Goal: Transaction & Acquisition: Obtain resource

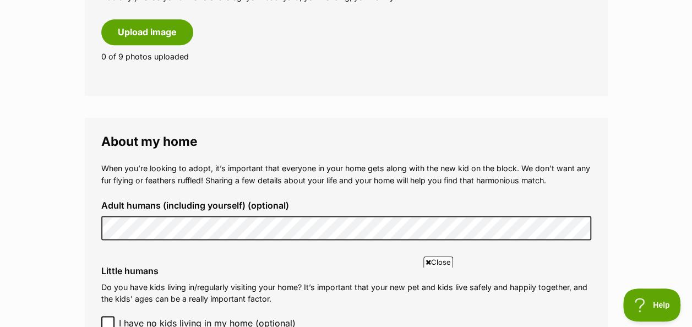
scroll to position [771, 0]
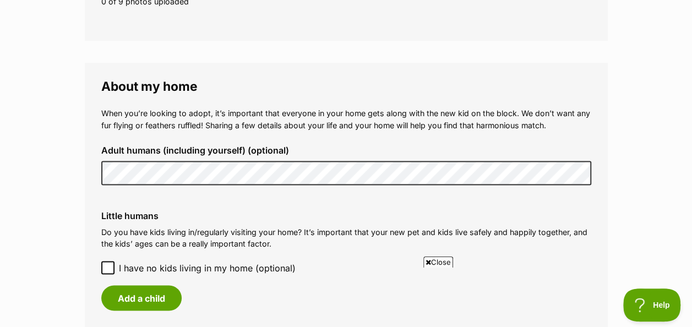
click at [107, 264] on icon at bounding box center [108, 268] width 8 height 8
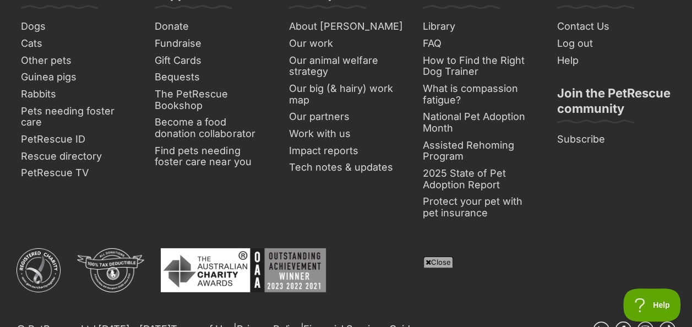
scroll to position [1377, 0]
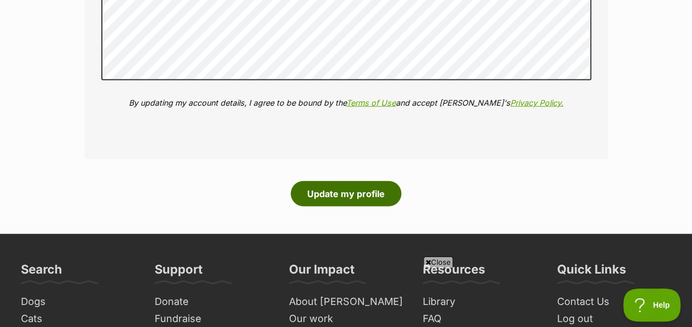
click at [347, 181] on button "Update my profile" at bounding box center [346, 193] width 111 height 25
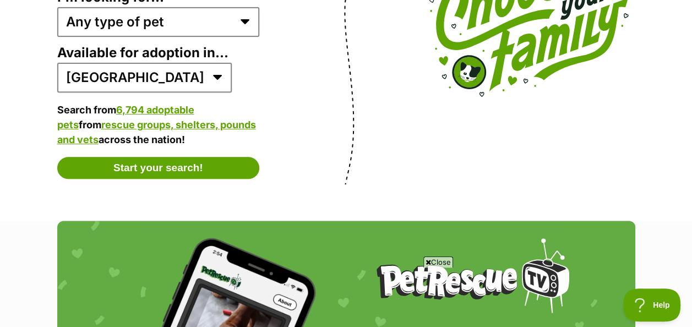
scroll to position [2313, 0]
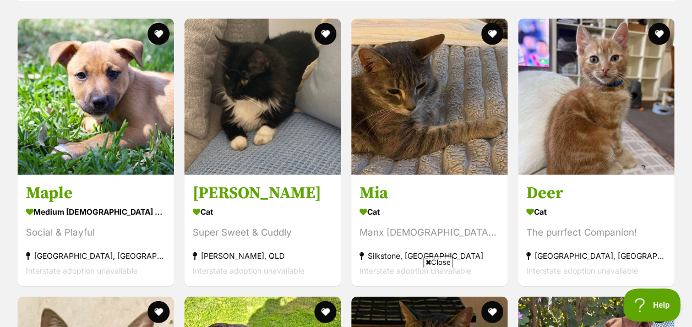
scroll to position [1211, 0]
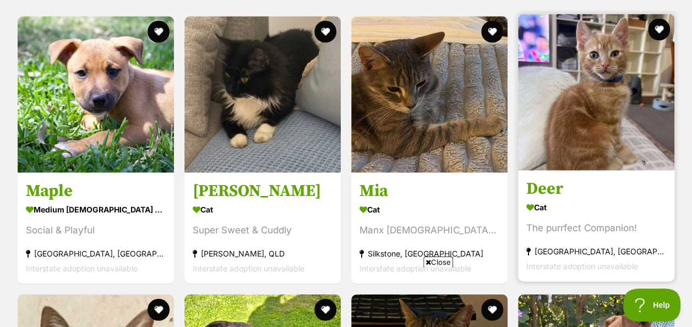
click at [578, 119] on img at bounding box center [596, 92] width 156 height 156
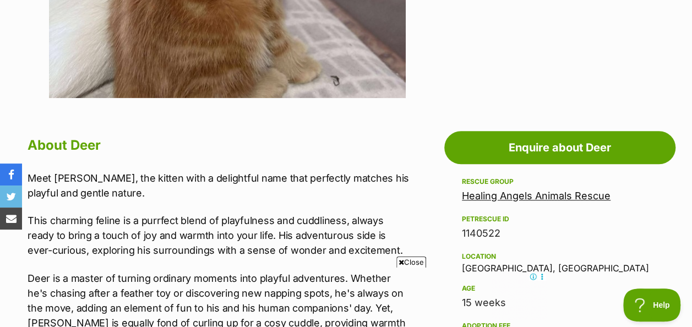
scroll to position [496, 0]
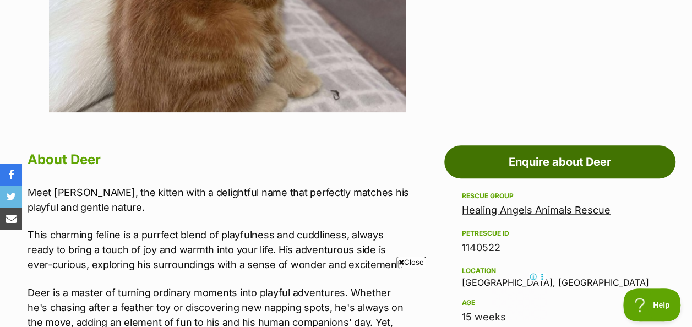
click at [559, 145] on link "Enquire about Deer" at bounding box center [559, 161] width 231 height 33
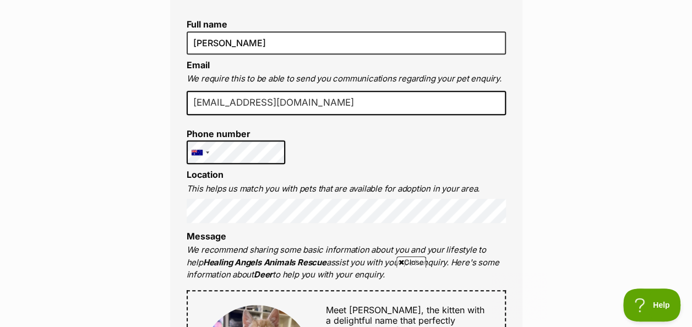
click at [365, 244] on p "We recommend sharing some basic information about you and your lifestyle to hel…" at bounding box center [346, 262] width 319 height 37
click at [401, 262] on icon at bounding box center [402, 262] width 6 height 7
click at [384, 305] on span "Meet [PERSON_NAME], the kitten with a delightful name that perfectly matches hi…" at bounding box center [405, 320] width 159 height 31
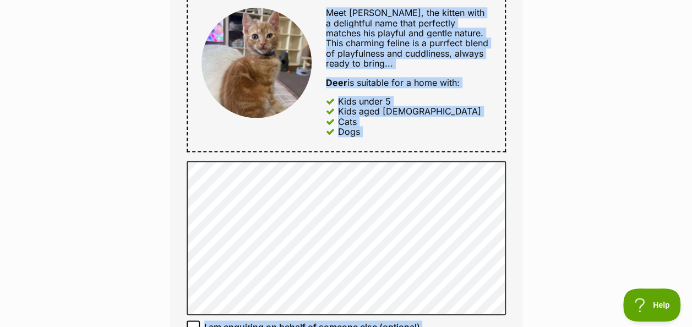
drag, startPoint x: 327, startPoint y: 287, endPoint x: 486, endPoint y: 327, distance: 164.0
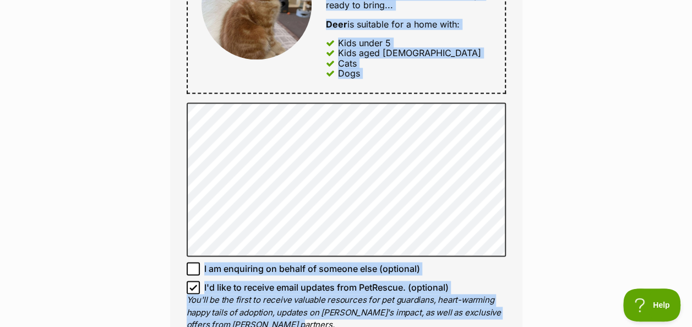
click at [439, 58] on div "Cats" at bounding box center [408, 63] width 165 height 10
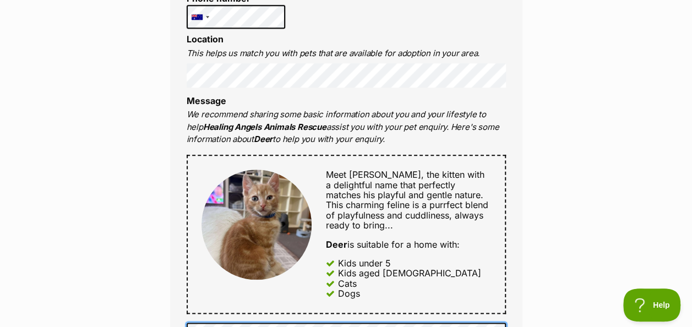
scroll to position [0, 0]
click at [419, 268] on div "Kids aged [DEMOGRAPHIC_DATA]" at bounding box center [408, 273] width 165 height 10
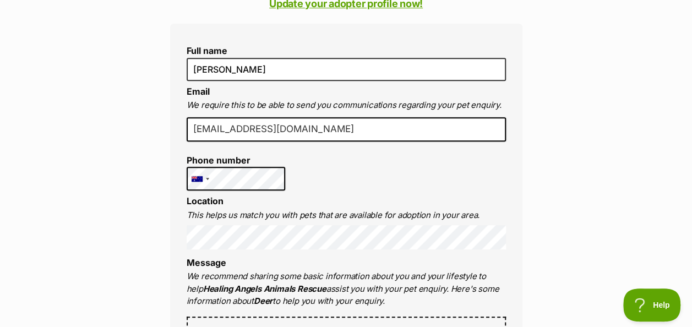
scroll to position [301, 0]
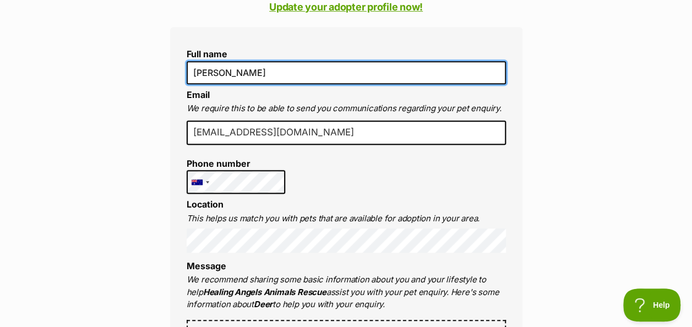
click at [300, 61] on input "[PERSON_NAME]" at bounding box center [346, 72] width 319 height 23
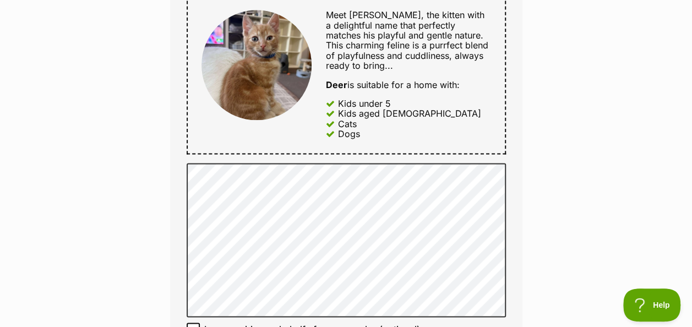
scroll to position [631, 0]
